Goal: Task Accomplishment & Management: Manage account settings

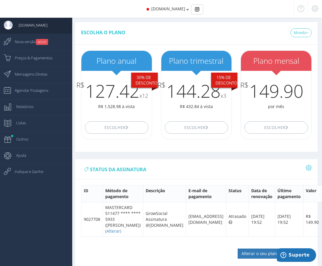
click at [184, 9] on div "[DOMAIN_NAME]" at bounding box center [161, 9] width 234 height 18
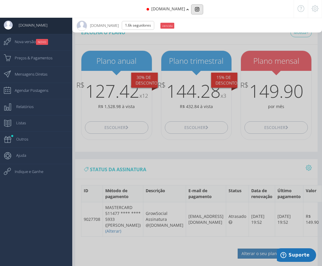
click at [198, 9] on button "Basic example" at bounding box center [197, 9] width 12 height 10
click at [176, 9] on span "[DOMAIN_NAME]" at bounding box center [168, 9] width 34 height 6
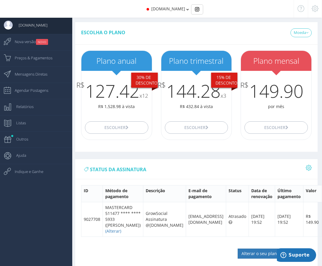
click at [320, 9] on div at bounding box center [315, 9] width 14 height 18
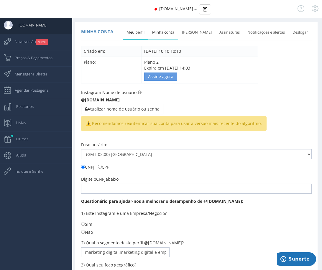
click at [162, 32] on link "Minha conta" at bounding box center [163, 32] width 30 height 13
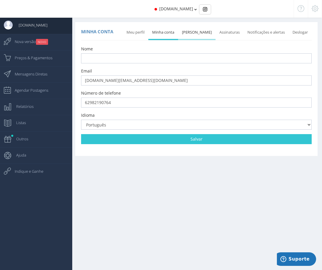
click at [190, 33] on link "[PERSON_NAME]" at bounding box center [196, 32] width 37 height 13
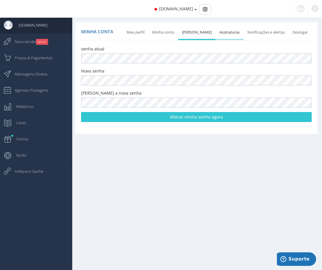
click at [222, 33] on link "Assinaturas" at bounding box center [230, 32] width 28 height 13
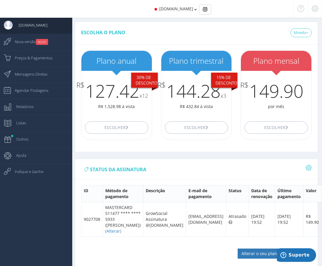
click at [317, 11] on icon at bounding box center [315, 8] width 7 height 4
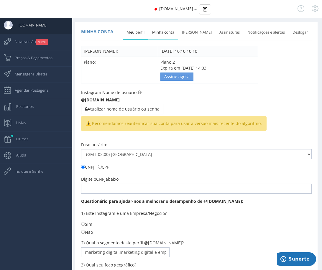
click at [173, 35] on link "Minha conta" at bounding box center [163, 32] width 30 height 13
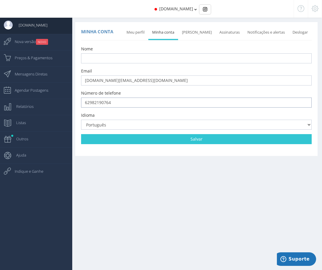
click at [117, 104] on input "62982190764" at bounding box center [196, 103] width 231 height 10
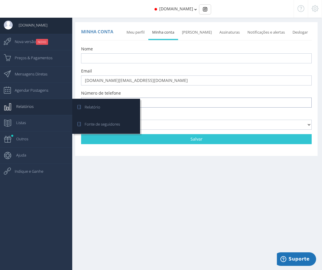
drag, startPoint x: 117, startPoint y: 104, endPoint x: 60, endPoint y: 110, distance: 57.0
click at [62, 0] on div "[DOMAIN_NAME] Dashboard NOVO" at bounding box center [161, 0] width 322 height 0
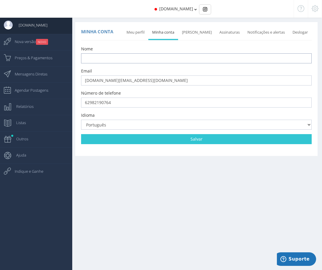
click at [160, 57] on input "text" at bounding box center [196, 58] width 231 height 10
type input "[PERSON_NAME]"
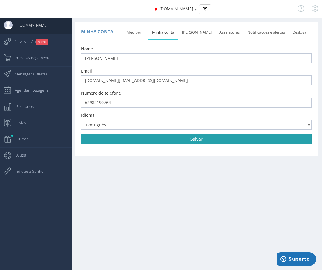
click at [185, 140] on link "Salvar" at bounding box center [196, 139] width 231 height 10
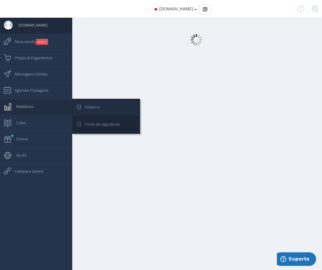
click at [78, 105] on icon at bounding box center [75, 107] width 5 height 15
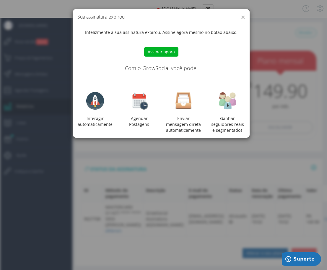
click at [242, 16] on button "×" at bounding box center [242, 17] width 4 height 8
